Goal: Information Seeking & Learning: Learn about a topic

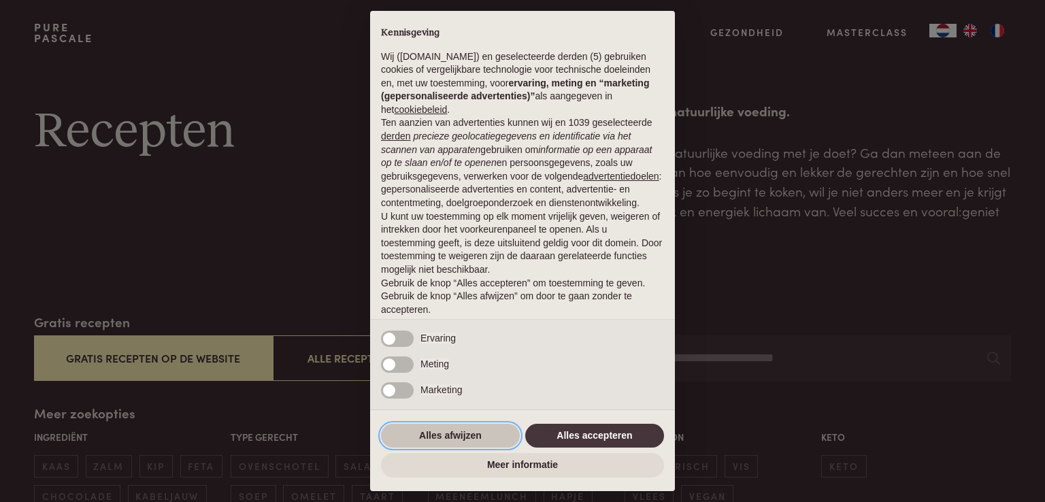
click at [450, 433] on button "Alles afwijzen" at bounding box center [450, 436] width 139 height 24
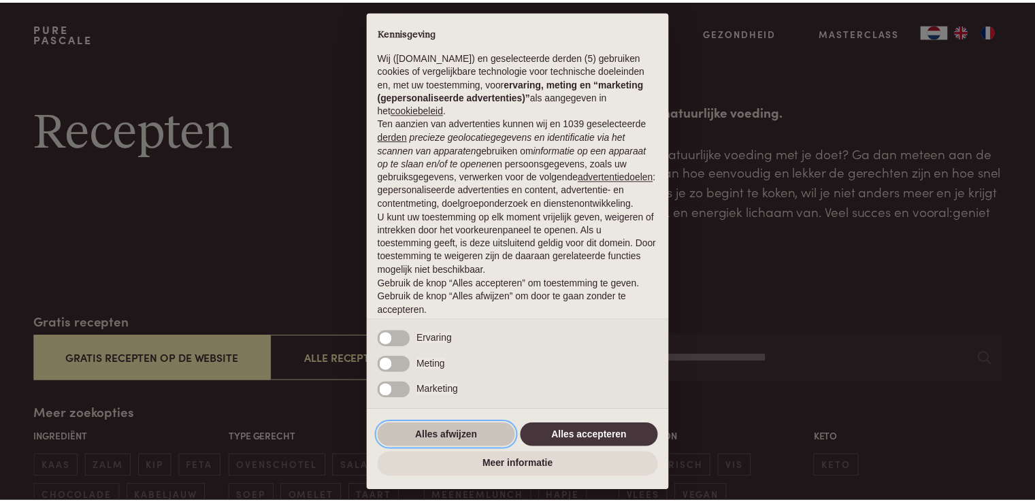
scroll to position [45, 0]
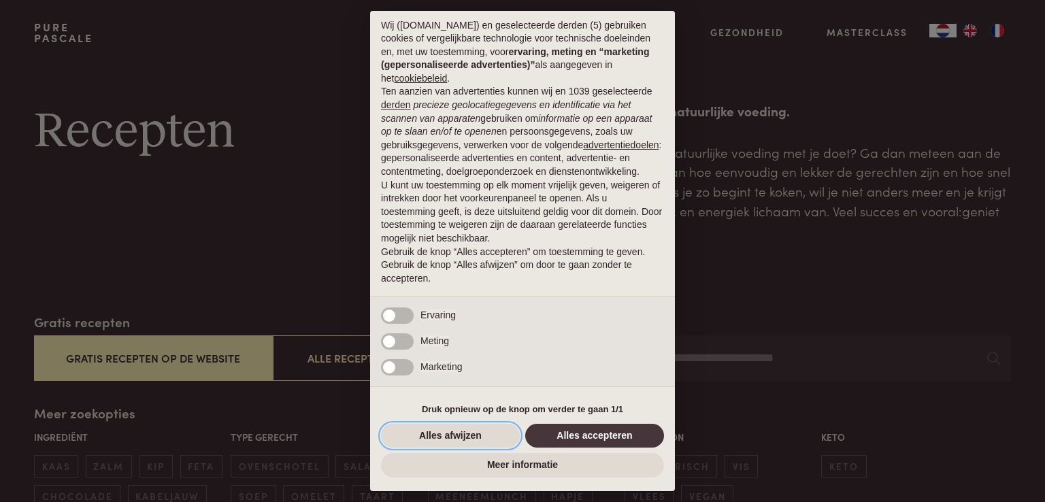
click at [449, 432] on button "Alles afwijzen" at bounding box center [450, 436] width 139 height 24
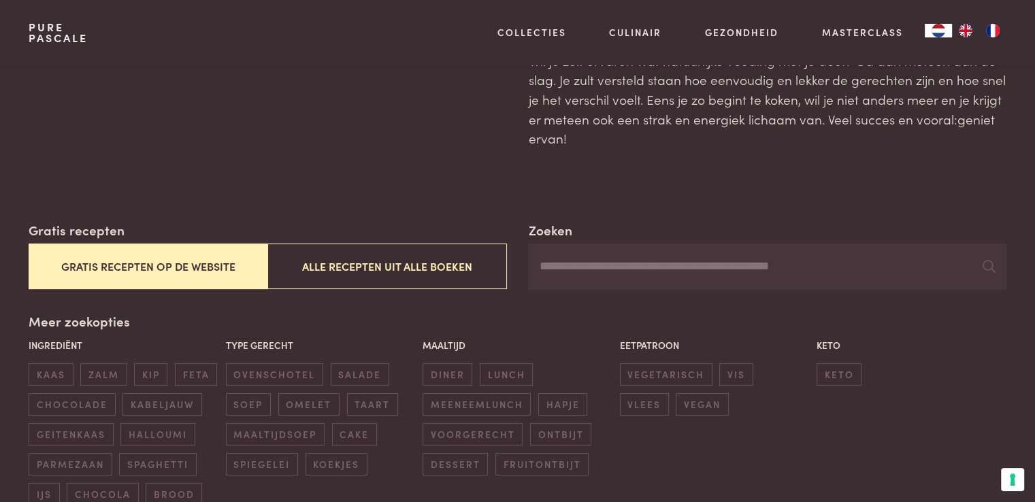
scroll to position [136, 0]
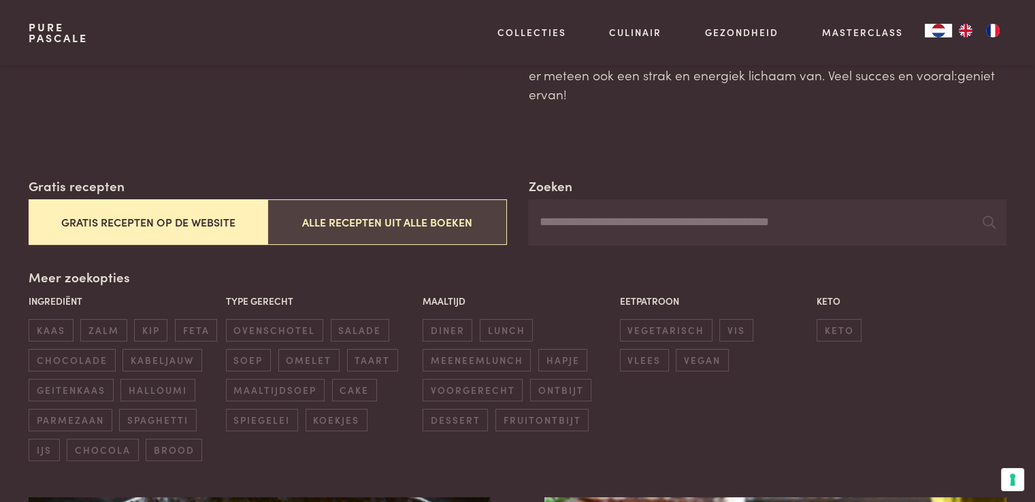
click at [386, 220] on button "Alle recepten uit alle boeken" at bounding box center [386, 222] width 239 height 46
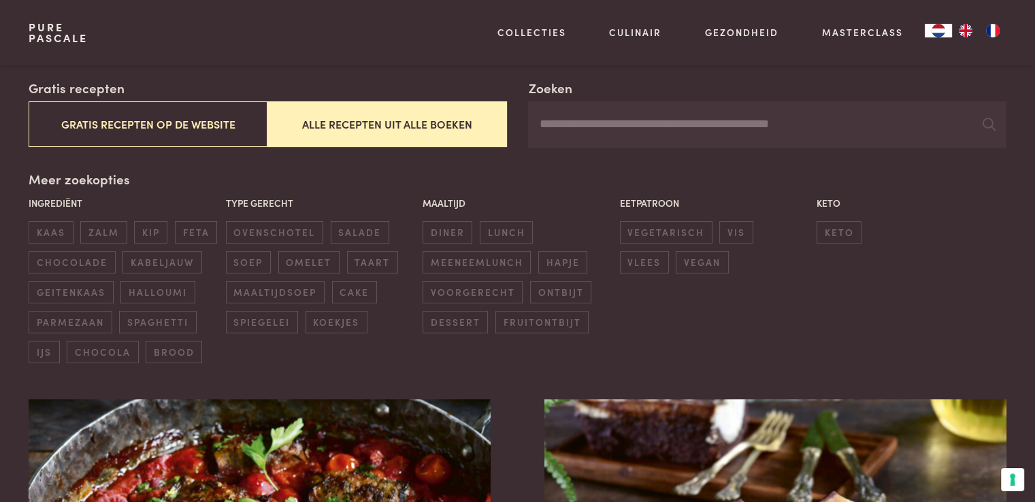
scroll to position [108, 0]
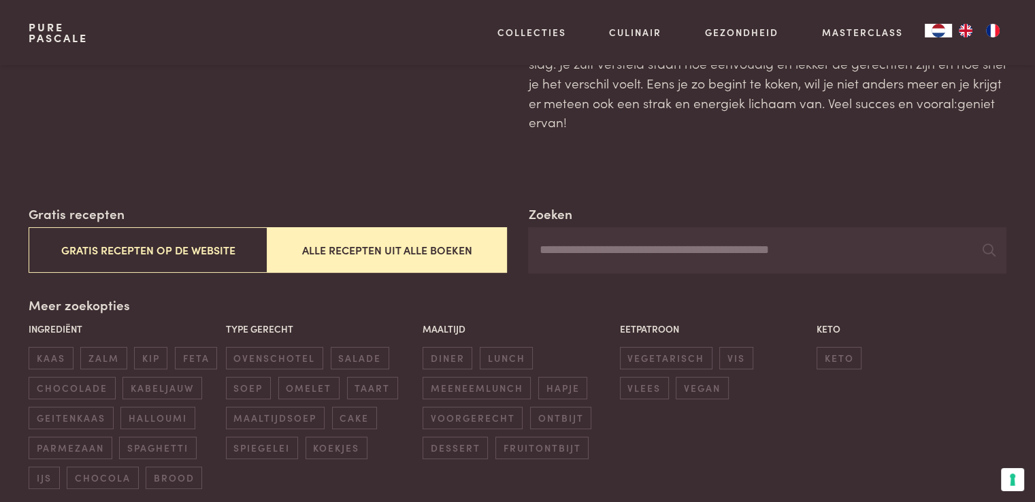
click at [584, 247] on input "Zoeken" at bounding box center [767, 250] width 478 height 46
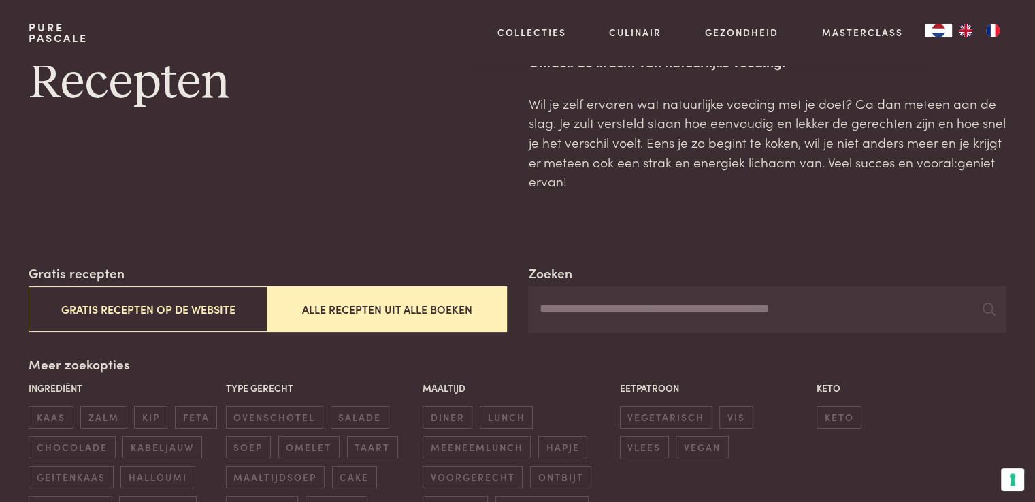
scroll to position [0, 0]
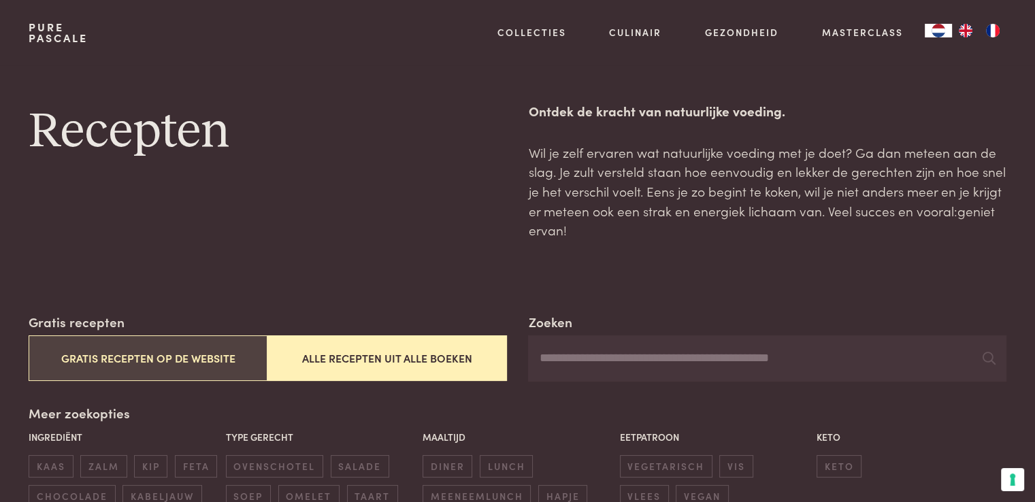
click at [128, 351] on button "Gratis recepten op de website" at bounding box center [148, 358] width 239 height 46
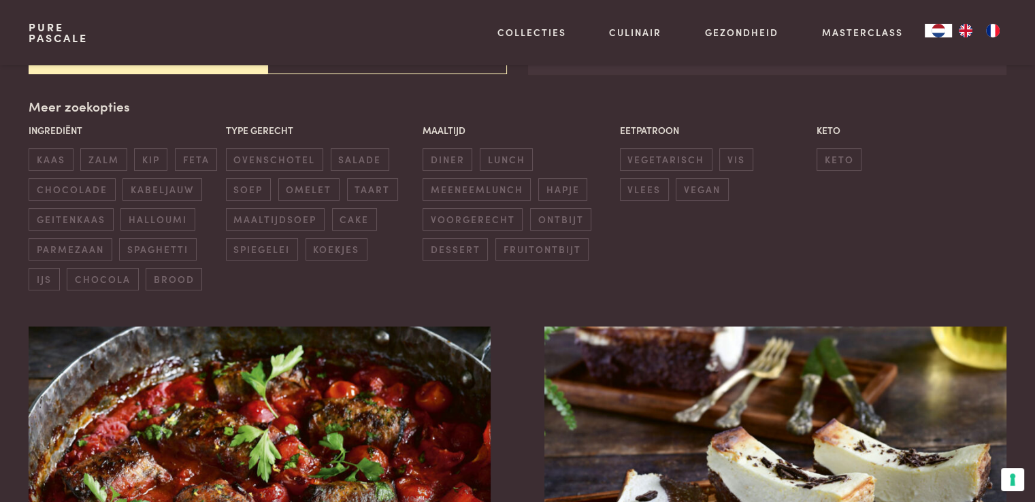
scroll to position [312, 0]
